Goal: Submit feedback/report problem

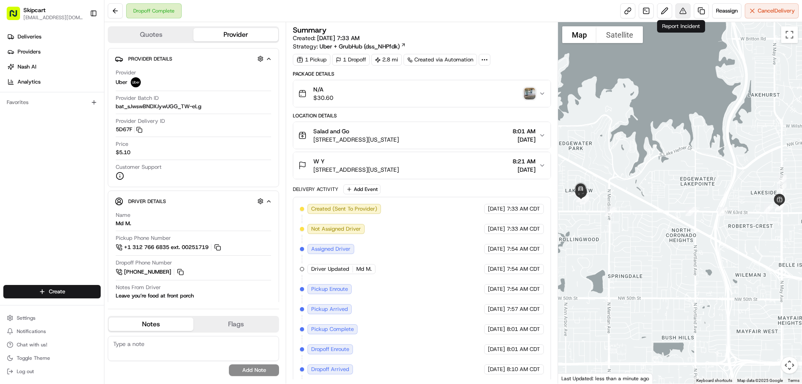
click at [686, 9] on button at bounding box center [683, 10] width 15 height 15
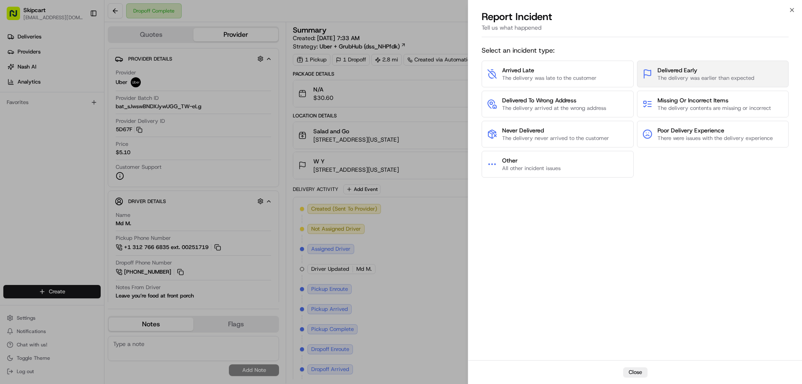
click at [675, 76] on span "The delivery was earlier than expected" at bounding box center [706, 78] width 97 height 8
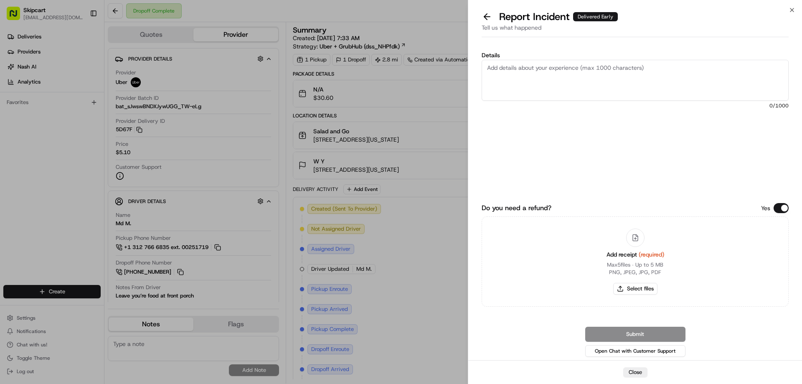
click at [580, 90] on textarea "Details" at bounding box center [635, 80] width 307 height 41
click at [484, 15] on button at bounding box center [487, 17] width 18 height 12
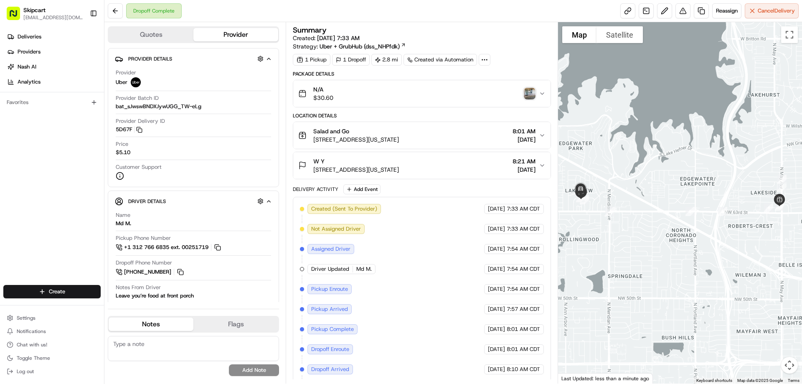
click at [358, 98] on div "N/A $30.60" at bounding box center [418, 93] width 240 height 17
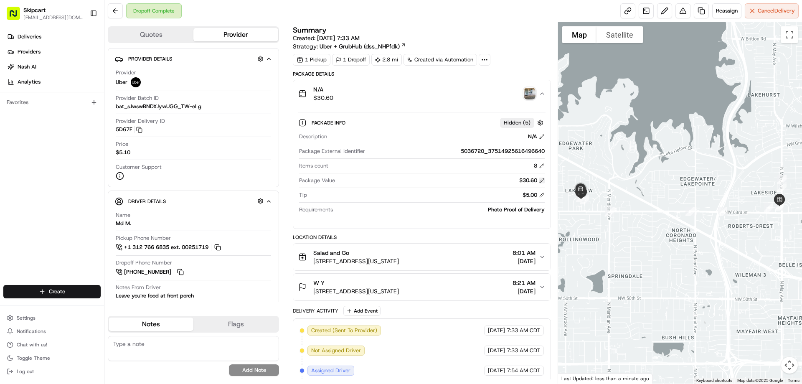
click at [541, 182] on button at bounding box center [542, 181] width 6 height 6
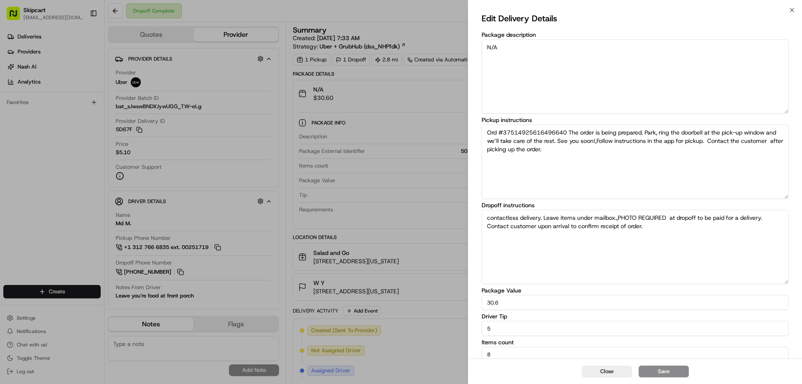
click at [519, 300] on input "30.6" at bounding box center [635, 302] width 307 height 15
type input "30.39"
click at [604, 376] on button "Close" at bounding box center [607, 372] width 50 height 12
